Goal: Task Accomplishment & Management: Use online tool/utility

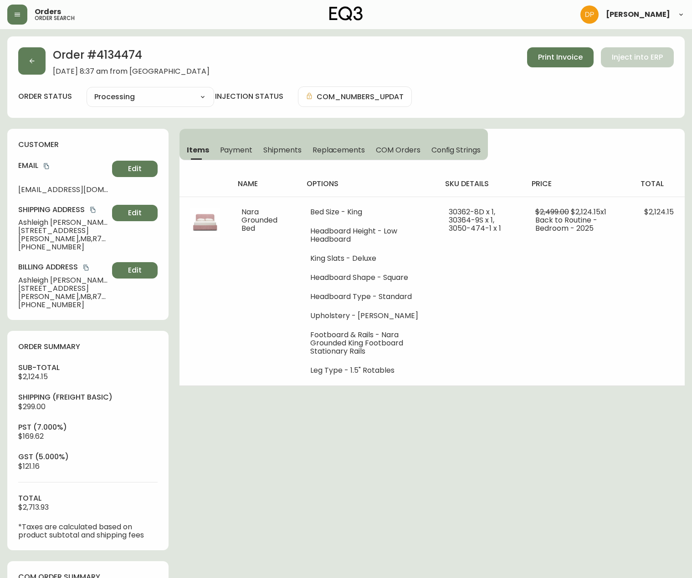
select select "PROCESSING"
click at [49, 169] on icon "copy" at bounding box center [46, 166] width 6 height 6
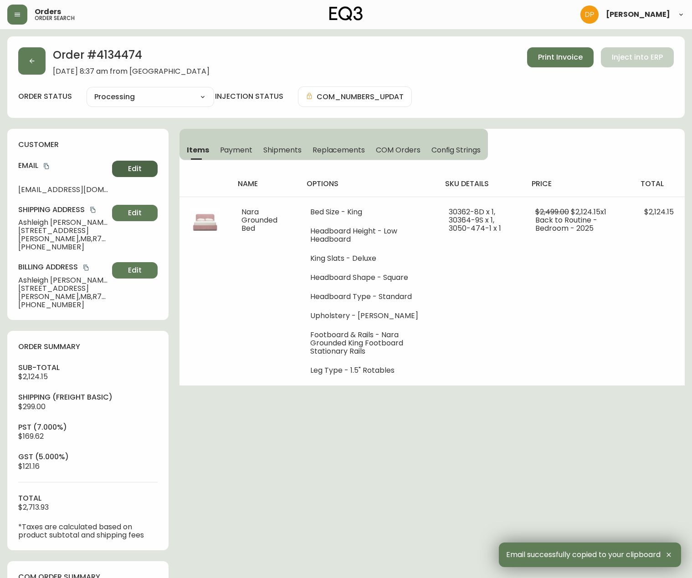
click at [130, 163] on button "Edit" at bounding box center [135, 169] width 46 height 16
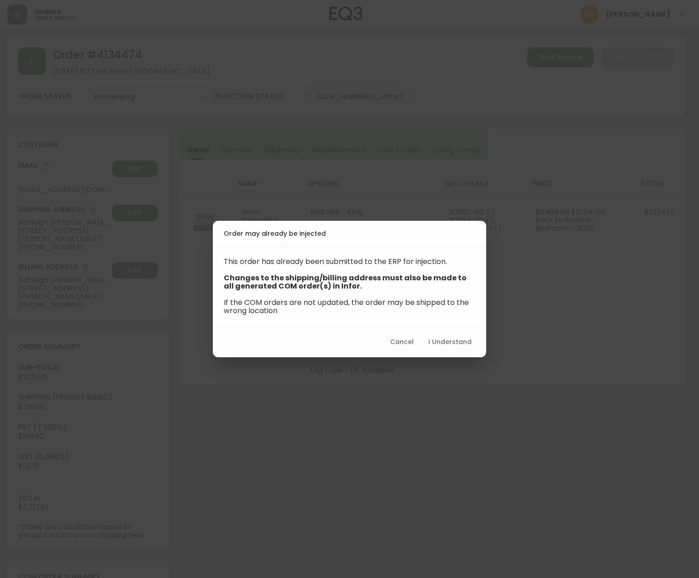
click at [412, 335] on button "Cancel" at bounding box center [401, 342] width 31 height 17
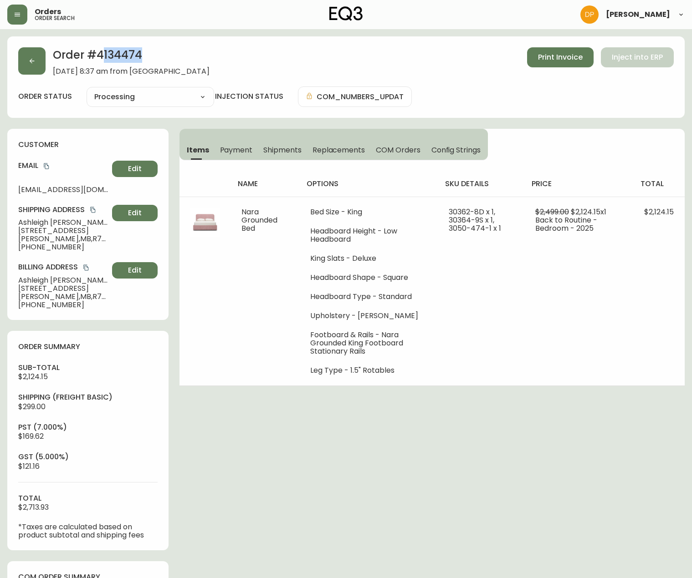
drag, startPoint x: 100, startPoint y: 55, endPoint x: 141, endPoint y: 52, distance: 40.7
click at [138, 52] on h2 "Order # 4134474" at bounding box center [131, 57] width 157 height 20
click at [109, 56] on h2 "Order # 4134474" at bounding box center [131, 57] width 157 height 20
drag, startPoint x: 97, startPoint y: 56, endPoint x: 138, endPoint y: 51, distance: 41.9
click at [138, 51] on h2 "Order # 4134474" at bounding box center [131, 57] width 157 height 20
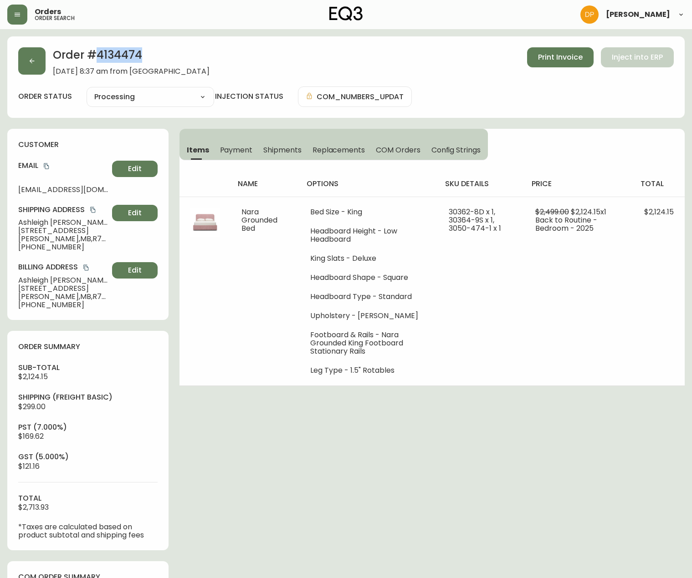
copy h2 "4134474"
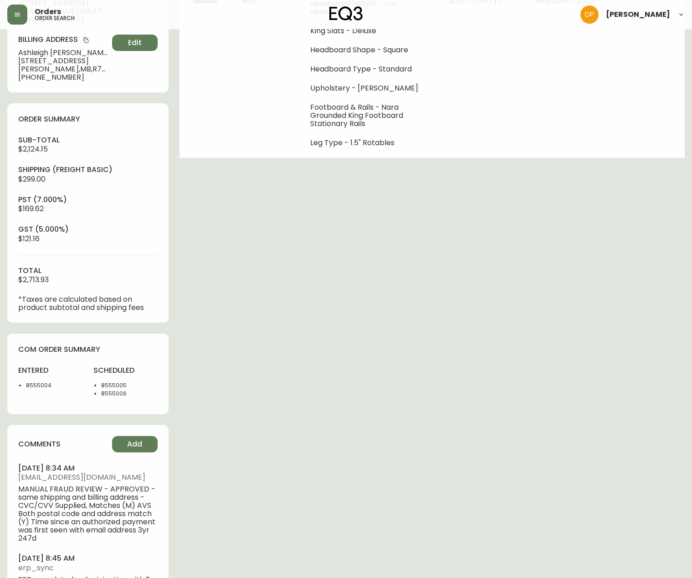
click at [41, 386] on li "8555004" at bounding box center [54, 386] width 56 height 8
copy li "8555004"
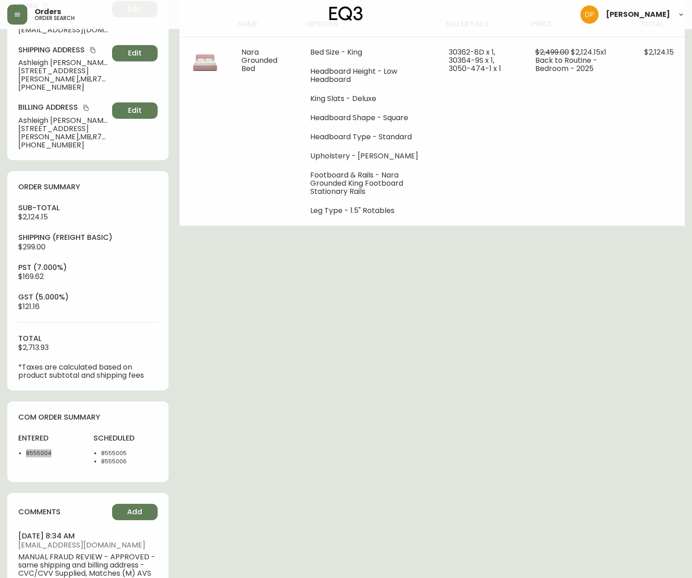
scroll to position [46, 0]
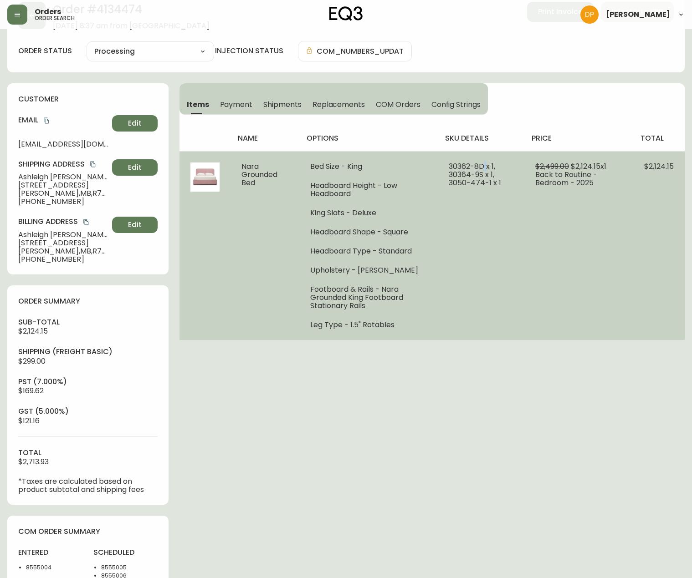
click at [480, 166] on span "30362-8D x 1, 30364-9S x 1, 3050-474-1 x 1" at bounding box center [475, 174] width 52 height 27
click at [479, 167] on span "30362-8D x 1, 30364-9S x 1, 3050-474-1 x 1" at bounding box center [475, 174] width 52 height 27
drag, startPoint x: 481, startPoint y: 167, endPoint x: 445, endPoint y: 167, distance: 36.4
click at [445, 167] on td "30362-8D x 1, 30364-9S x 1, 3050-474-1 x 1" at bounding box center [481, 245] width 87 height 189
copy span "30362-8D"
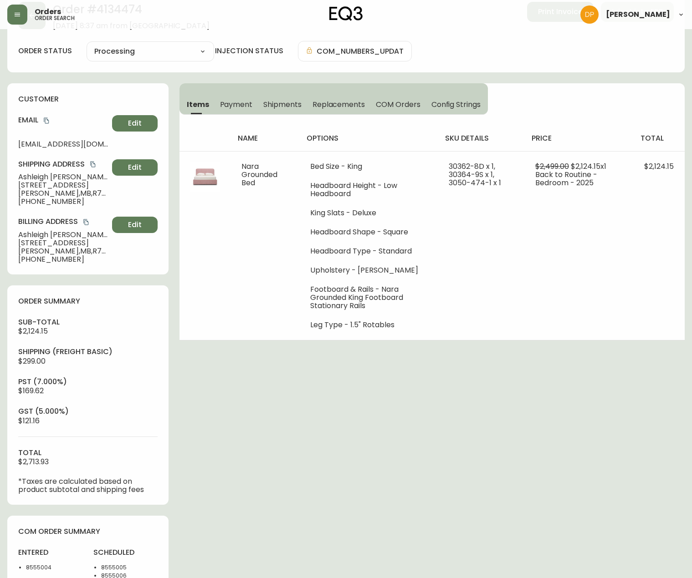
click at [51, 117] on h4 "Email" at bounding box center [63, 120] width 90 height 10
click at [48, 117] on button "copy" at bounding box center [46, 120] width 9 height 9
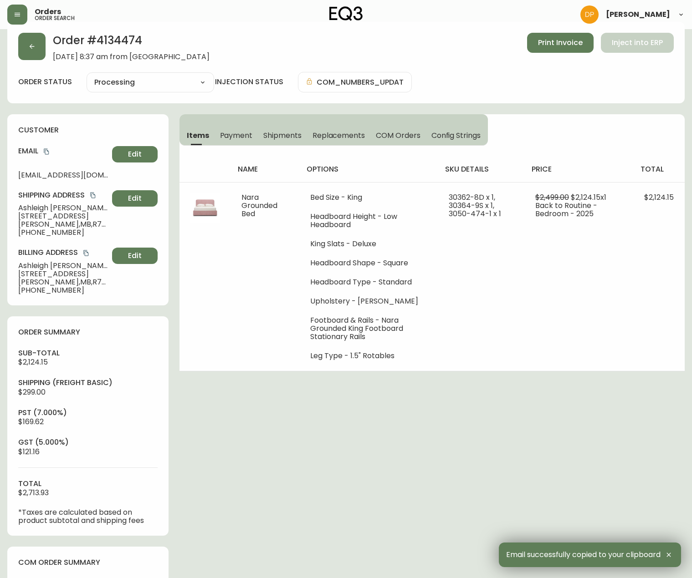
scroll to position [0, 0]
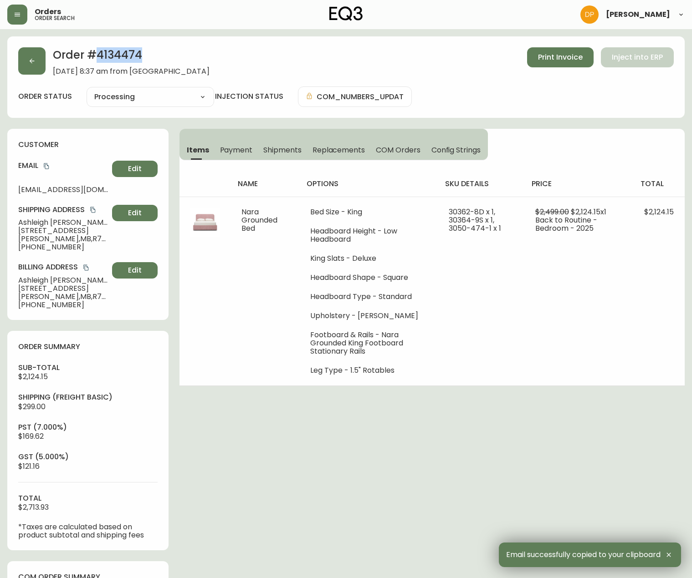
drag, startPoint x: 97, startPoint y: 57, endPoint x: 152, endPoint y: 56, distance: 55.6
click at [152, 56] on h2 "Order # 4134474" at bounding box center [131, 57] width 157 height 20
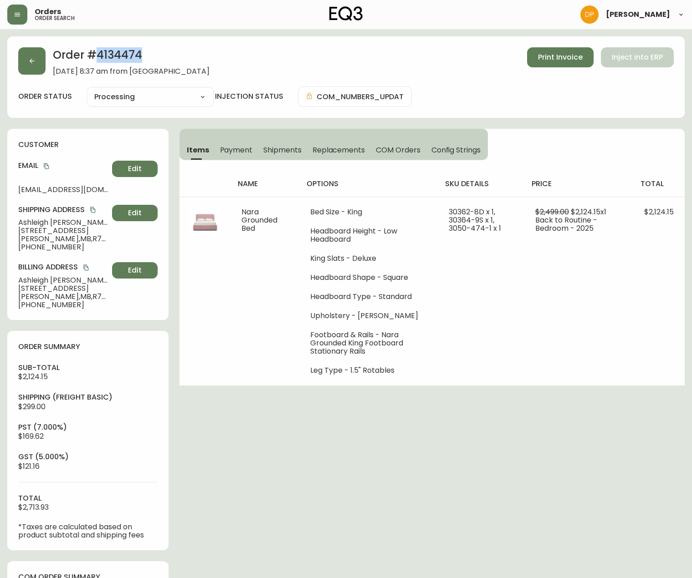
copy h2 "4134474"
click at [595, 51] on div "Order # 4134474 August 3, 2025 at 8:37 am from CA_EN Print Invoice Inject into …" at bounding box center [345, 61] width 655 height 28
click at [585, 54] on button "Print Invoice" at bounding box center [560, 57] width 66 height 20
